Goal: Transaction & Acquisition: Purchase product/service

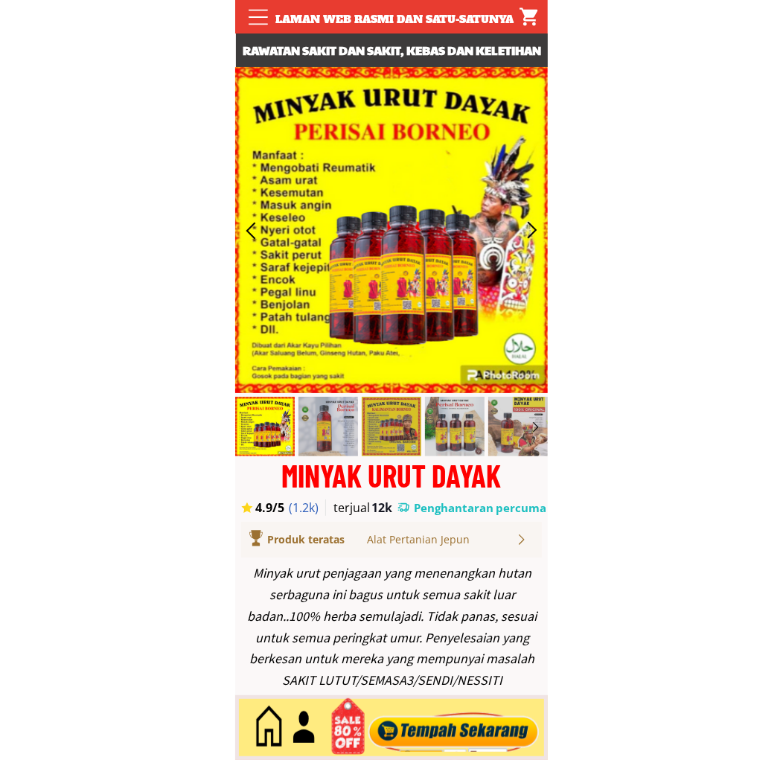
click at [470, 726] on div at bounding box center [454, 727] width 180 height 49
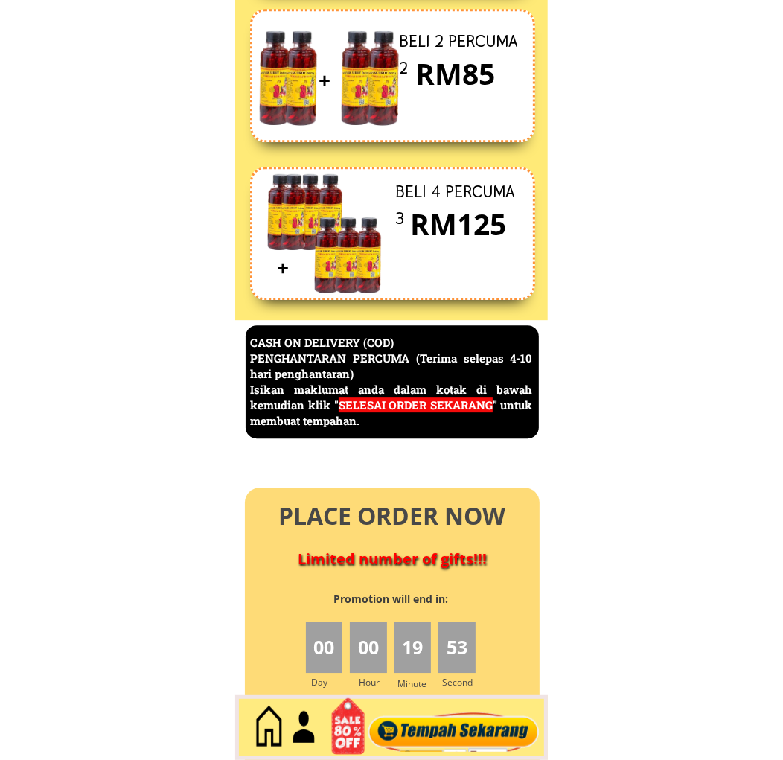
scroll to position [6457, 0]
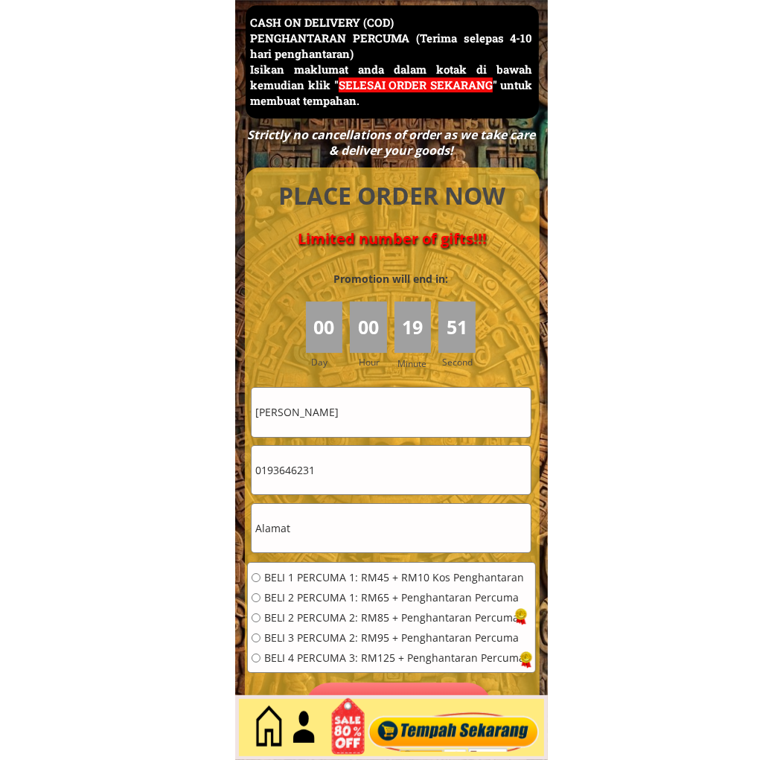
click at [391, 426] on input "[PERSON_NAME]" at bounding box center [391, 412] width 279 height 48
click at [391, 425] on input "[PERSON_NAME]" at bounding box center [391, 412] width 279 height 48
paste input "MD [PERSON_NAME]"
click at [461, 418] on input "[PERSON_NAME] MD [PERSON_NAME]" at bounding box center [391, 412] width 279 height 48
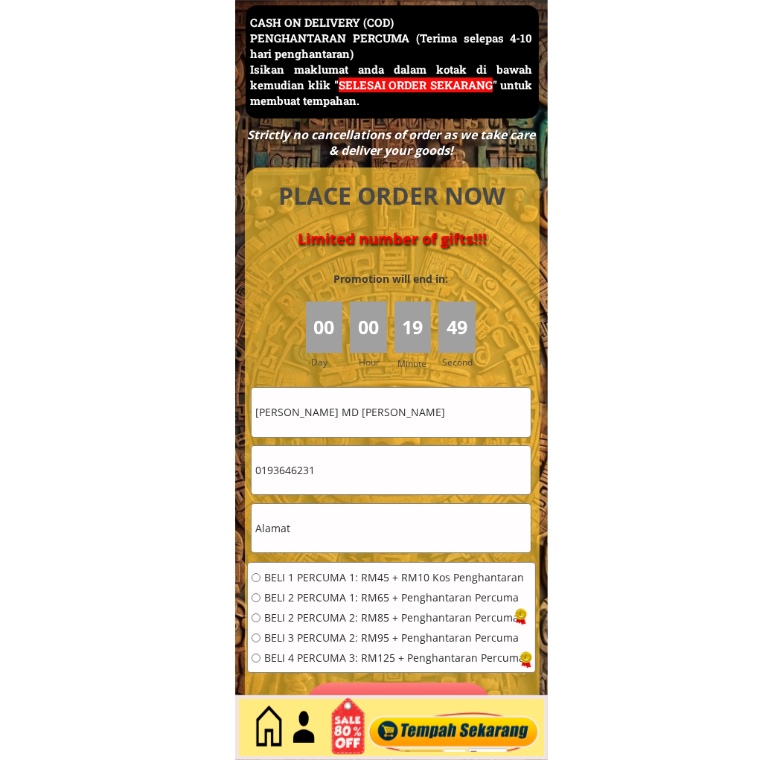
click at [461, 418] on input "[PERSON_NAME] MD [PERSON_NAME]" at bounding box center [391, 412] width 279 height 48
paste input "text"
type input "MD [PERSON_NAME]"
click at [381, 473] on input "0193646231" at bounding box center [391, 470] width 279 height 48
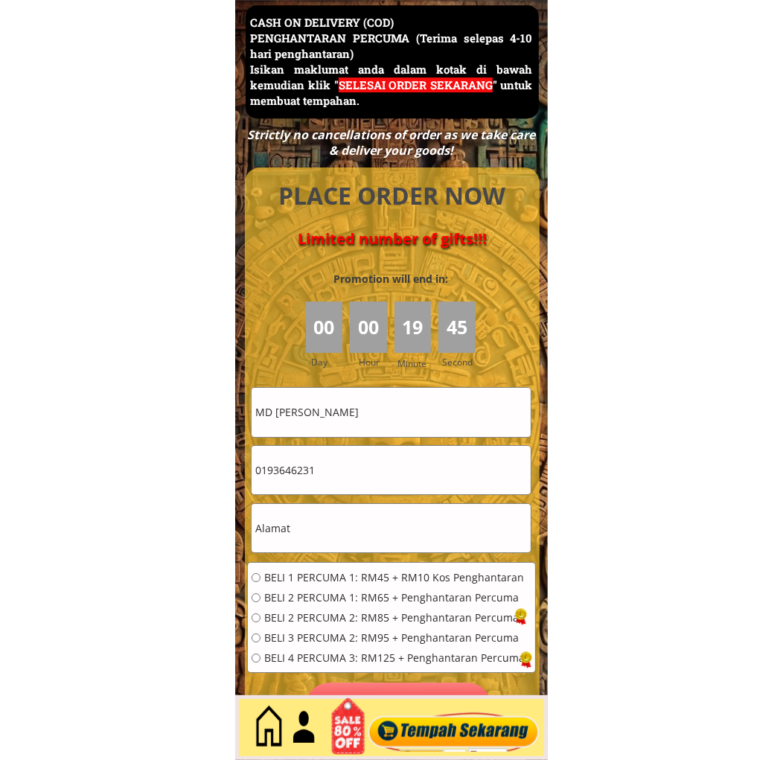
paste input "39613825"
type input "0139613825"
click at [343, 522] on input "text" at bounding box center [391, 528] width 279 height 48
paste input ""No 8 A [GEOGRAPHIC_DATA] [GEOGRAPHIC_DATA] [GEOGRAPHIC_DATA]"
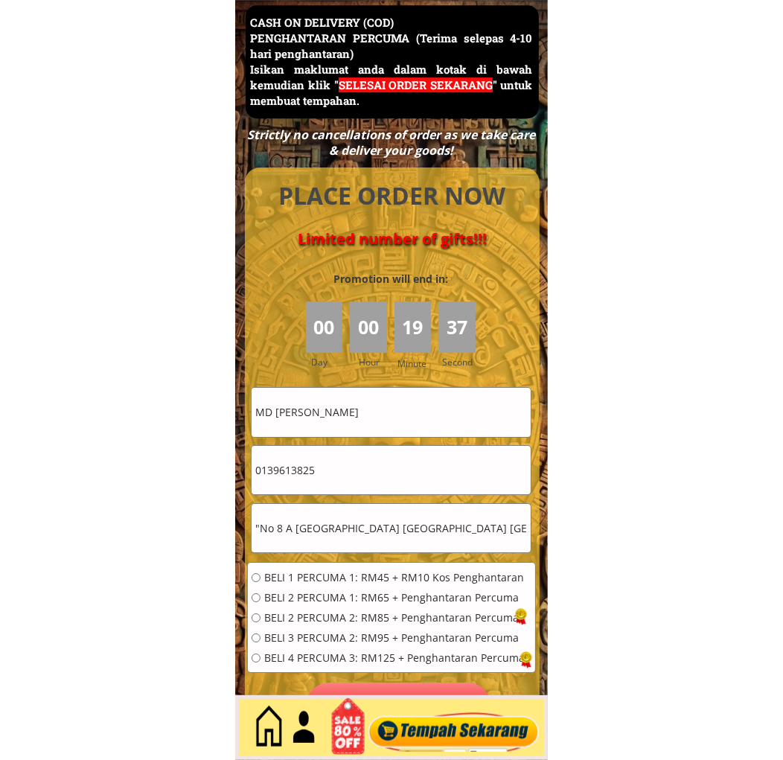
drag, startPoint x: 263, startPoint y: 528, endPoint x: 263, endPoint y: 537, distance: 9.0
click at [263, 531] on input ""No 8 A [GEOGRAPHIC_DATA] [GEOGRAPHIC_DATA] [GEOGRAPHIC_DATA]" at bounding box center [391, 528] width 279 height 48
type input "No 8 A [GEOGRAPHIC_DATA] [GEOGRAPHIC_DATA] [GEOGRAPHIC_DATA]"
click at [301, 660] on span "BELI 4 PERCUMA 3: RM125 + Penghantaran Percuma" at bounding box center [394, 658] width 260 height 10
radio input "true"
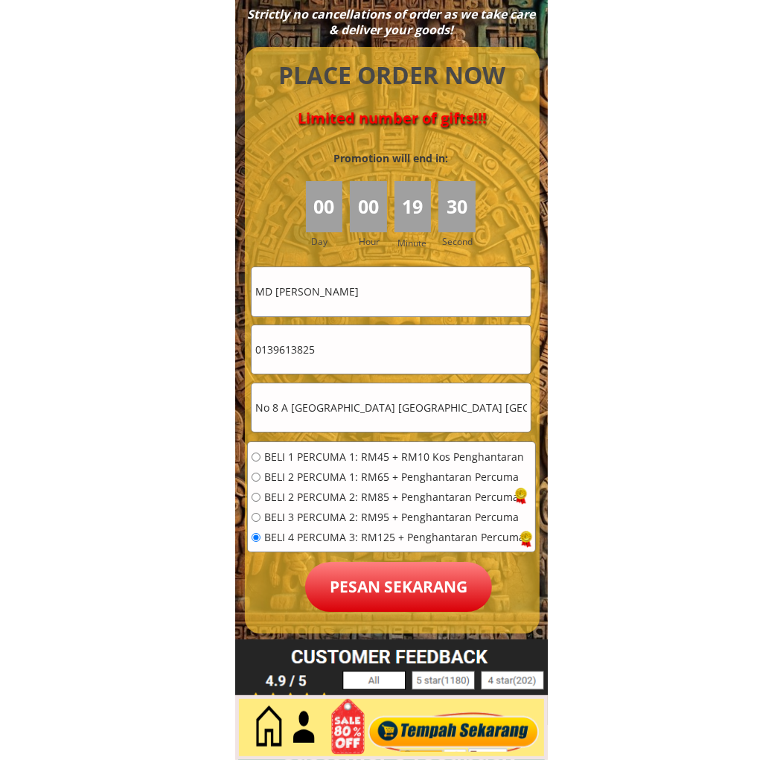
scroll to position [6732, 0]
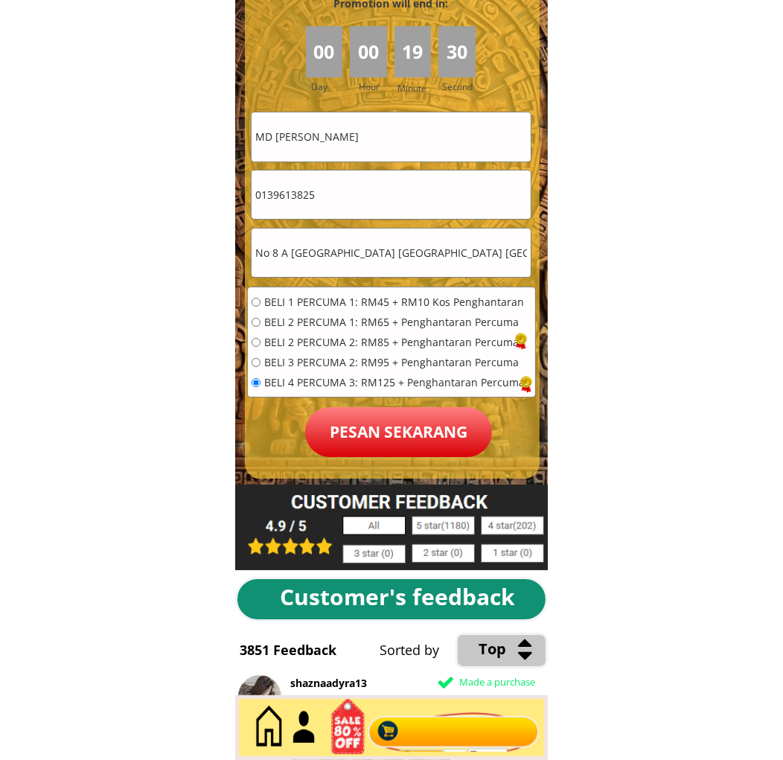
click at [406, 427] on p "Pesan sekarang" at bounding box center [398, 432] width 187 height 50
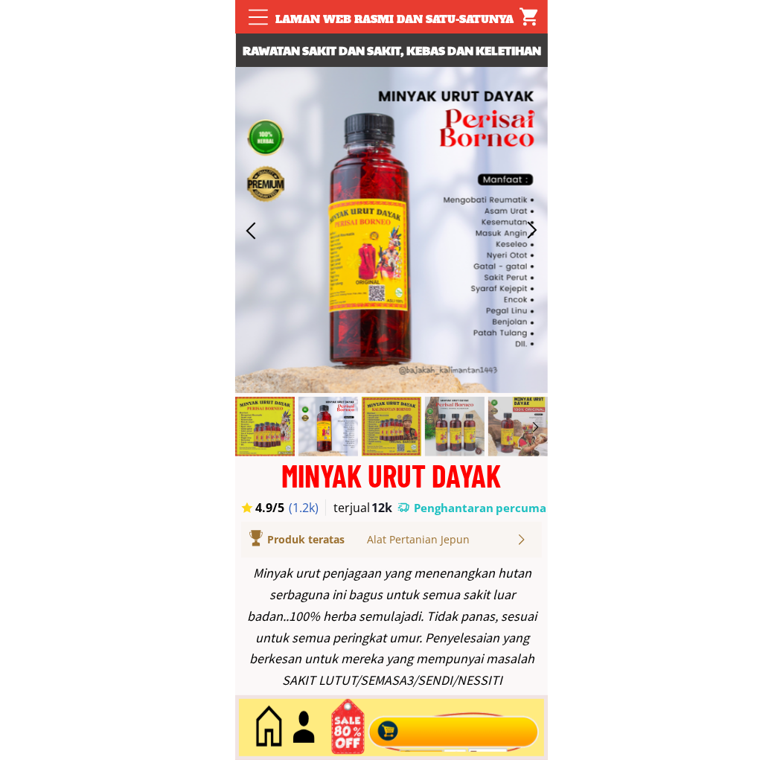
click at [435, 726] on div at bounding box center [454, 727] width 180 height 49
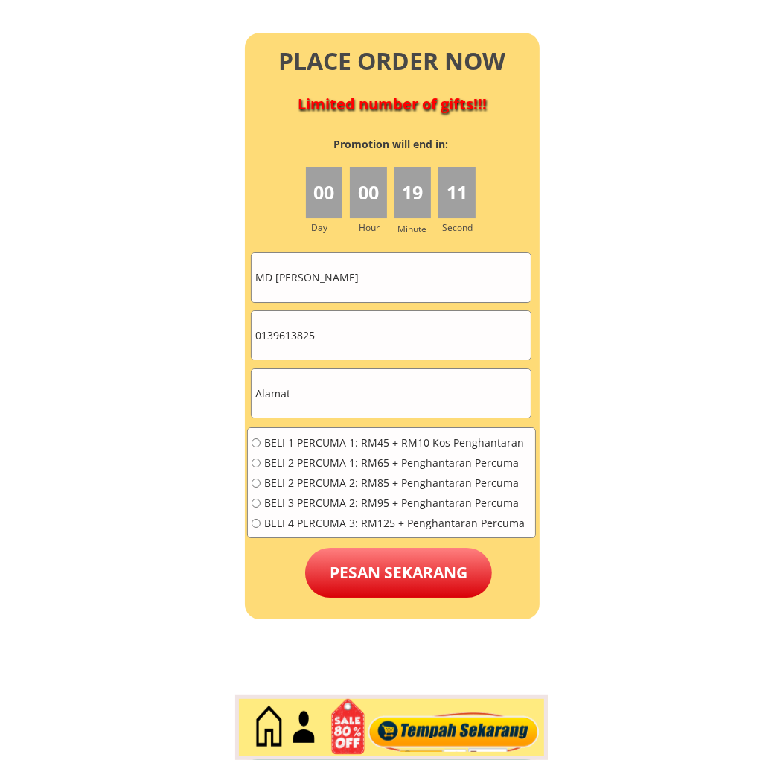
scroll to position [6595, 0]
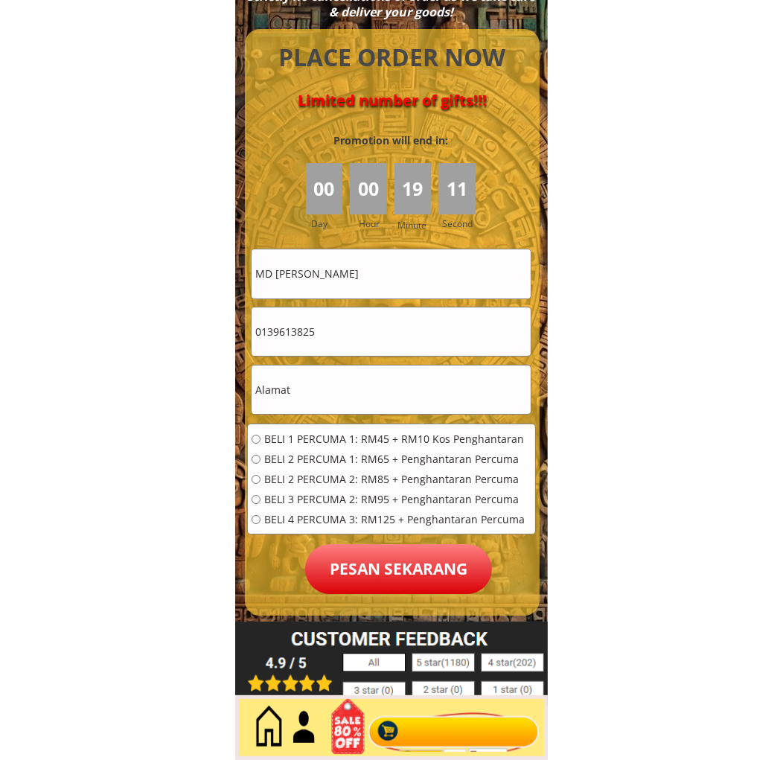
click at [403, 260] on input "MD [PERSON_NAME]" at bounding box center [391, 273] width 279 height 48
click at [403, 259] on input "MD [PERSON_NAME]" at bounding box center [391, 273] width 279 height 48
paste input "Rosni bte Mohamad bte Mohamad"
type input "Rosni bte Mohamad bte Mohamad"
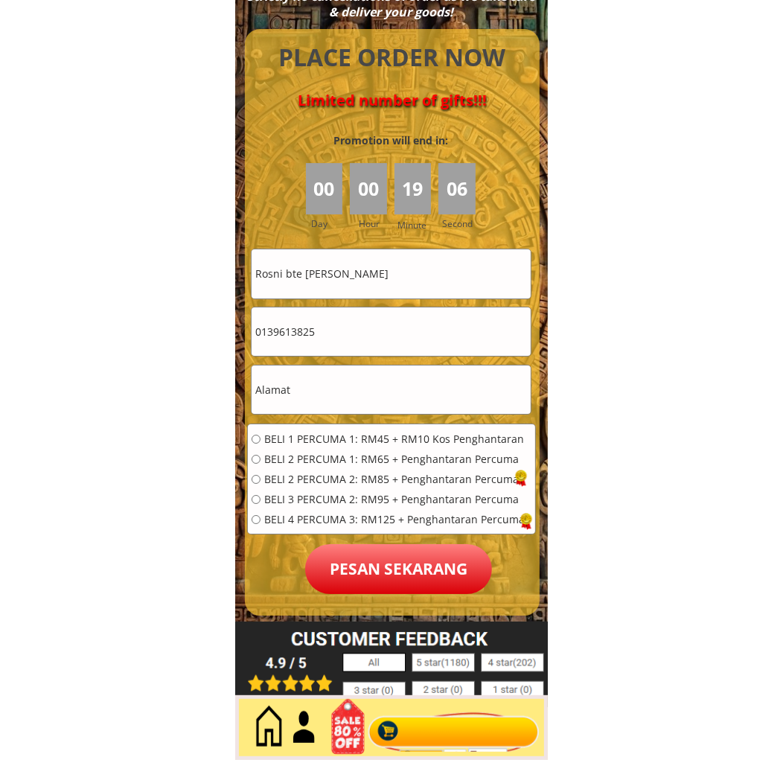
click at [384, 316] on input "0139613825" at bounding box center [391, 331] width 279 height 48
paste input "8-234 0708""
click at [301, 337] on input "018-234 0708" at bounding box center [391, 331] width 279 height 48
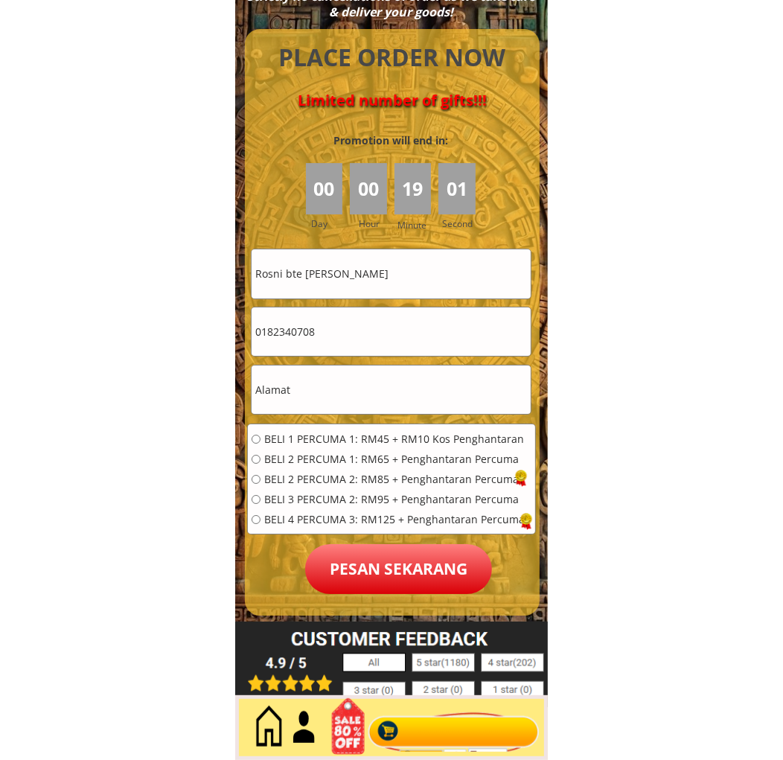
type input "0182340708"
click at [351, 406] on input "text" at bounding box center [391, 389] width 279 height 48
paste input "Bt.15 1/2kg Jelatang.lorong Hj Daud Alor Gajah 78000.Melaka"
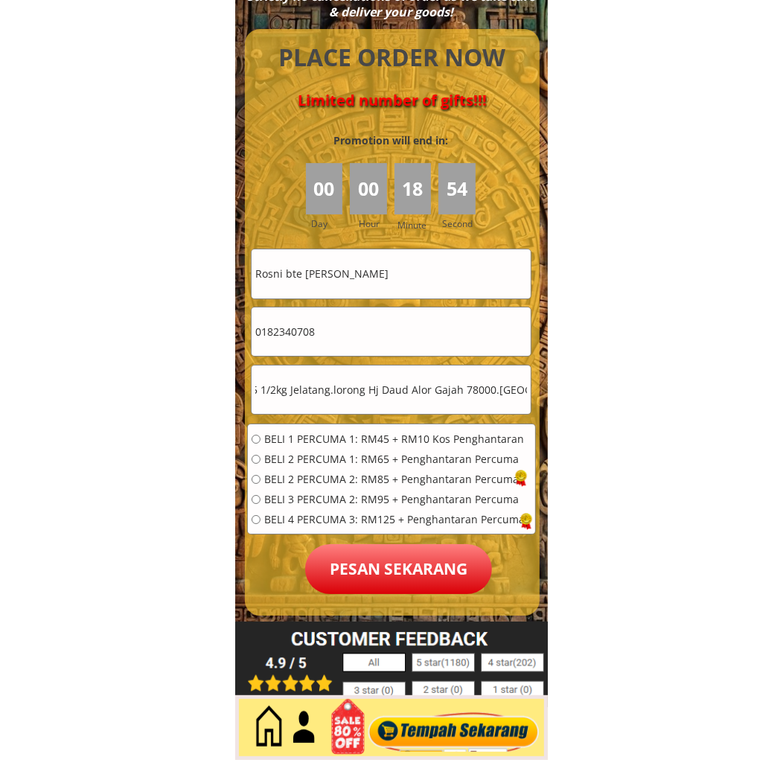
type input "Bt.15 1/2kg Jelatang.lorong Hj Daud Alor Gajah 78000.Melaka"
click at [292, 426] on div "BELI 1 PERCUMA 1: RM45 + RM10 Kos Penghantaran BELI 2 PERCUMA 1: RM65 + Penghan…" at bounding box center [391, 484] width 287 height 120
click at [298, 427] on div "BELI 1 PERCUMA 1: RM45 + RM10 Kos Penghantaran BELI 2 PERCUMA 1: RM65 + Penghan…" at bounding box center [391, 484] width 287 height 120
click at [307, 434] on span "BELI 1 PERCUMA 1: RM45 + RM10 Kos Penghantaran" at bounding box center [394, 439] width 260 height 10
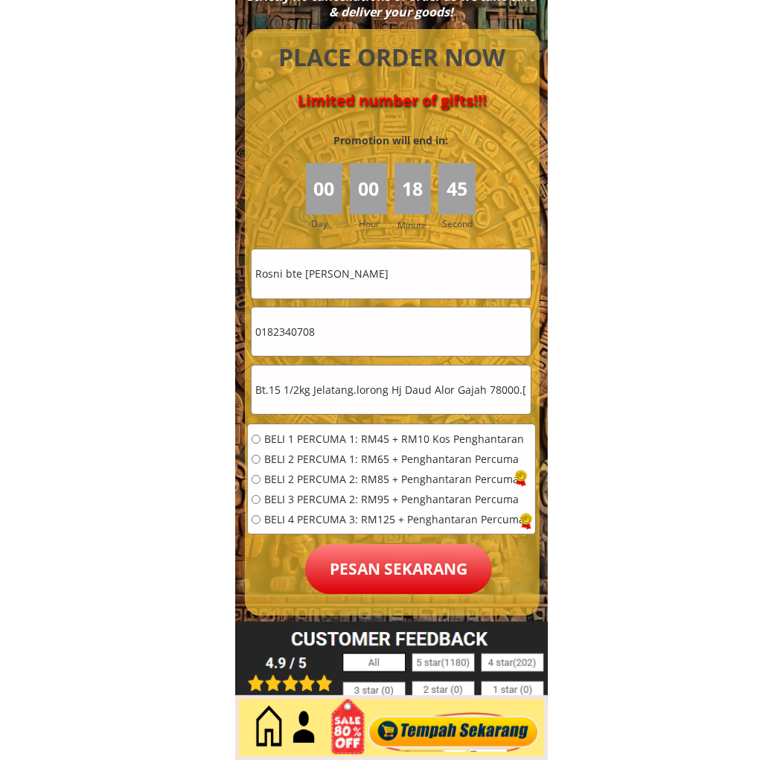
radio input "true"
click at [348, 560] on p "Pesan sekarang" at bounding box center [398, 569] width 187 height 50
